Goal: Task Accomplishment & Management: Complete application form

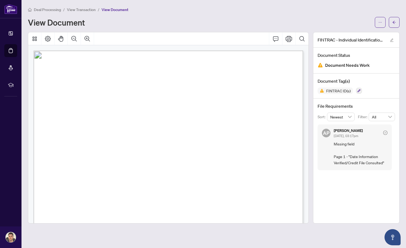
scroll to position [-5, 0]
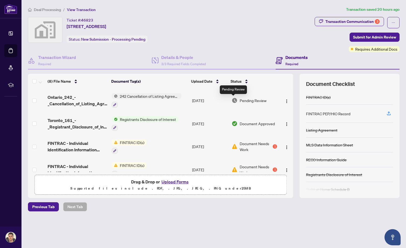
click at [234, 101] on img at bounding box center [235, 100] width 6 height 6
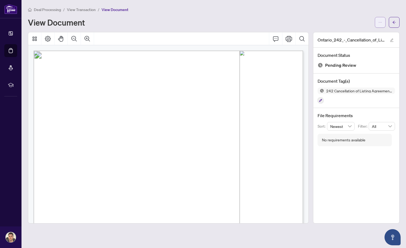
click at [380, 20] on span "button" at bounding box center [381, 22] width 4 height 9
click at [312, 15] on div "Deal Processing / View Transaction / View Document View Document" at bounding box center [214, 16] width 372 height 21
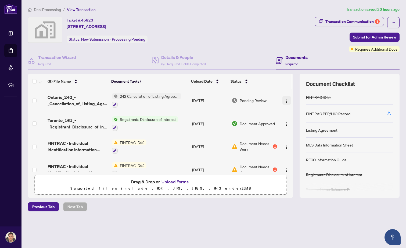
click at [286, 101] on img "button" at bounding box center [287, 101] width 4 height 4
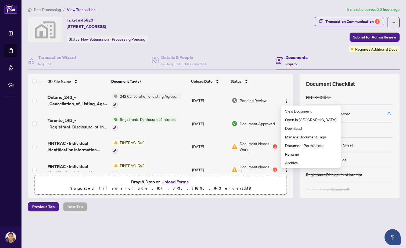
click at [251, 51] on div "Ticket #: 46823 333 Woodmount Avenue, East York, ON, Canada Status: New Submiss…" at bounding box center [170, 34] width 287 height 35
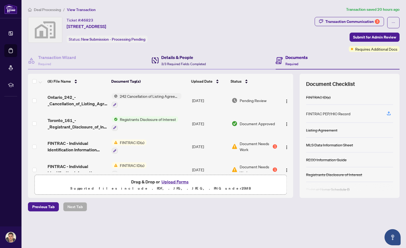
click at [186, 56] on h4 "Details & People" at bounding box center [183, 57] width 45 height 6
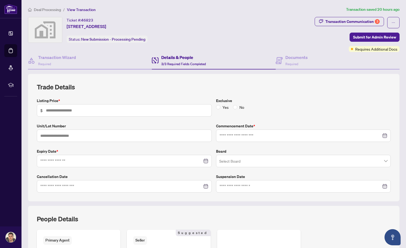
type input "*********"
type input "**********"
click at [301, 58] on h4 "Documents" at bounding box center [297, 57] width 22 height 6
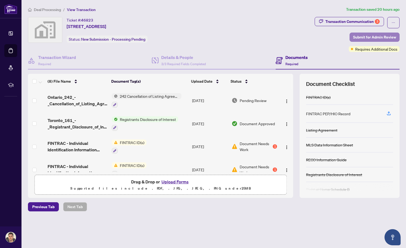
click at [379, 37] on span "Submit for Admin Review" at bounding box center [374, 37] width 43 height 9
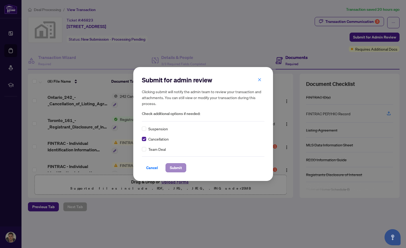
click at [174, 168] on span "Submit" at bounding box center [176, 167] width 12 height 9
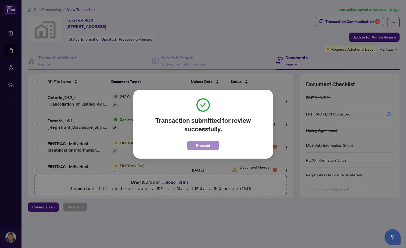
click at [205, 145] on span "Proceed" at bounding box center [203, 145] width 14 height 9
